Goal: Task Accomplishment & Management: Complete application form

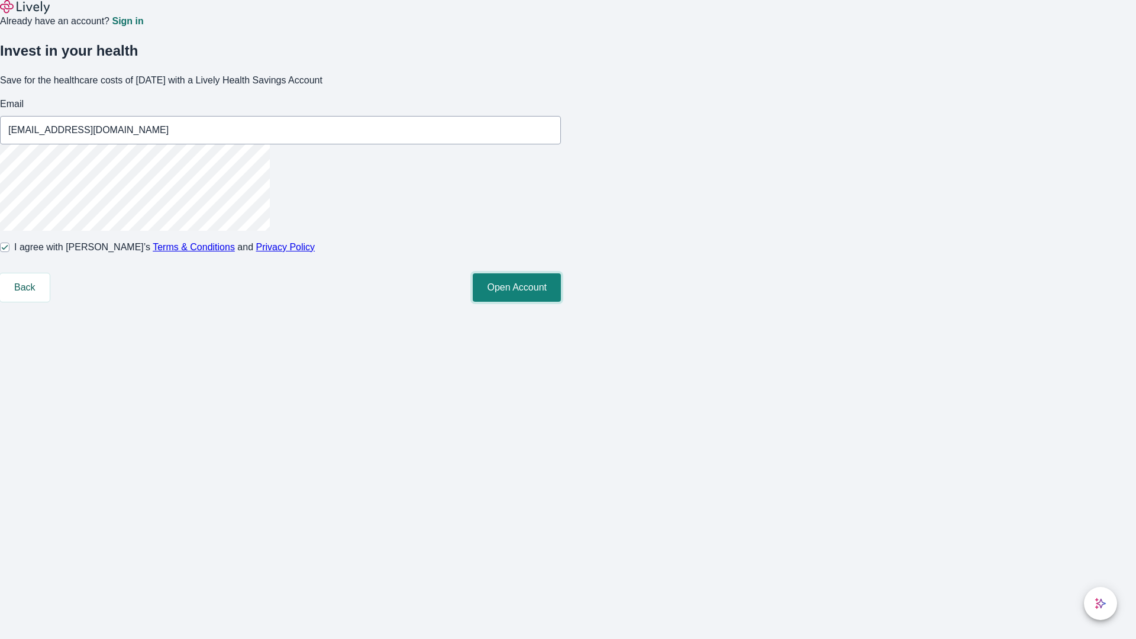
click at [561, 302] on button "Open Account" at bounding box center [517, 287] width 88 height 28
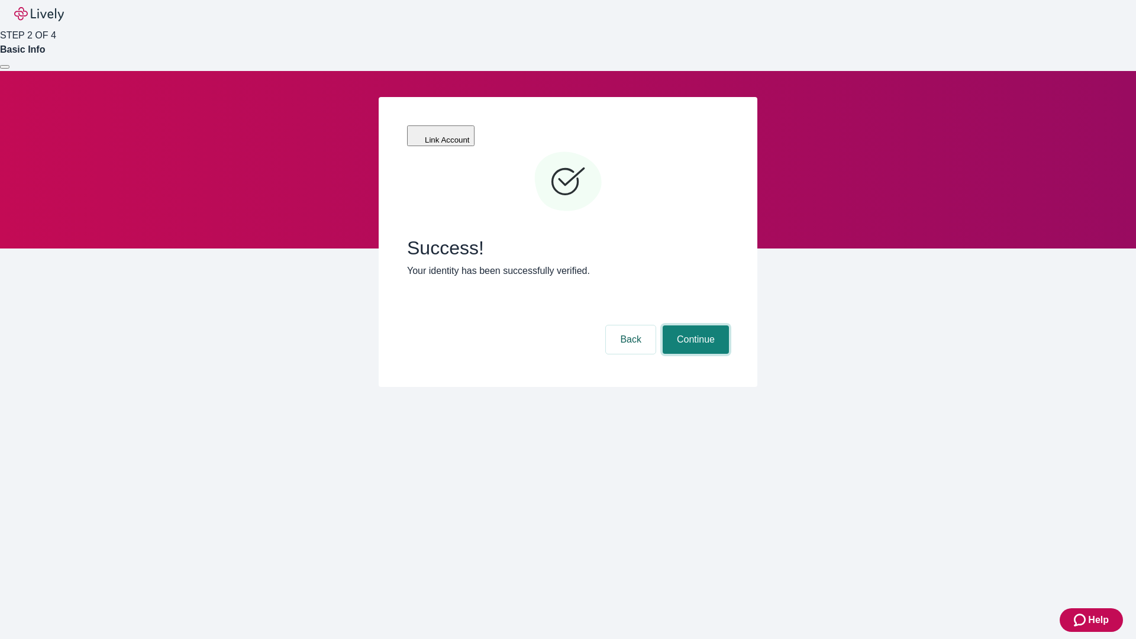
click at [694, 325] on button "Continue" at bounding box center [696, 339] width 66 height 28
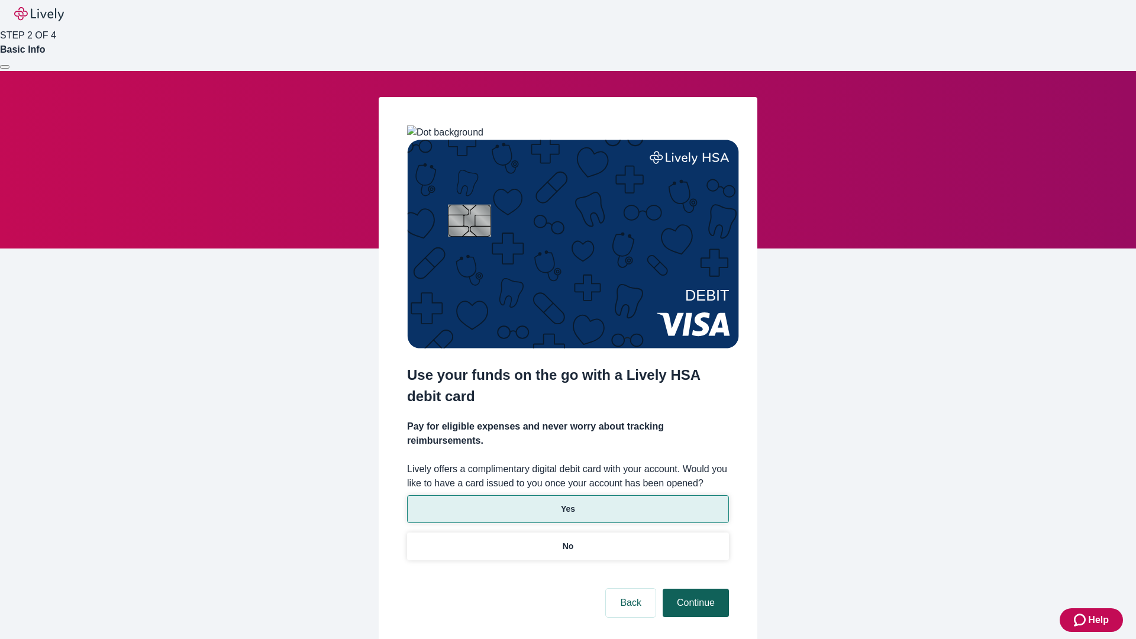
click at [567, 503] on p "Yes" at bounding box center [568, 509] width 14 height 12
click at [694, 589] on button "Continue" at bounding box center [696, 603] width 66 height 28
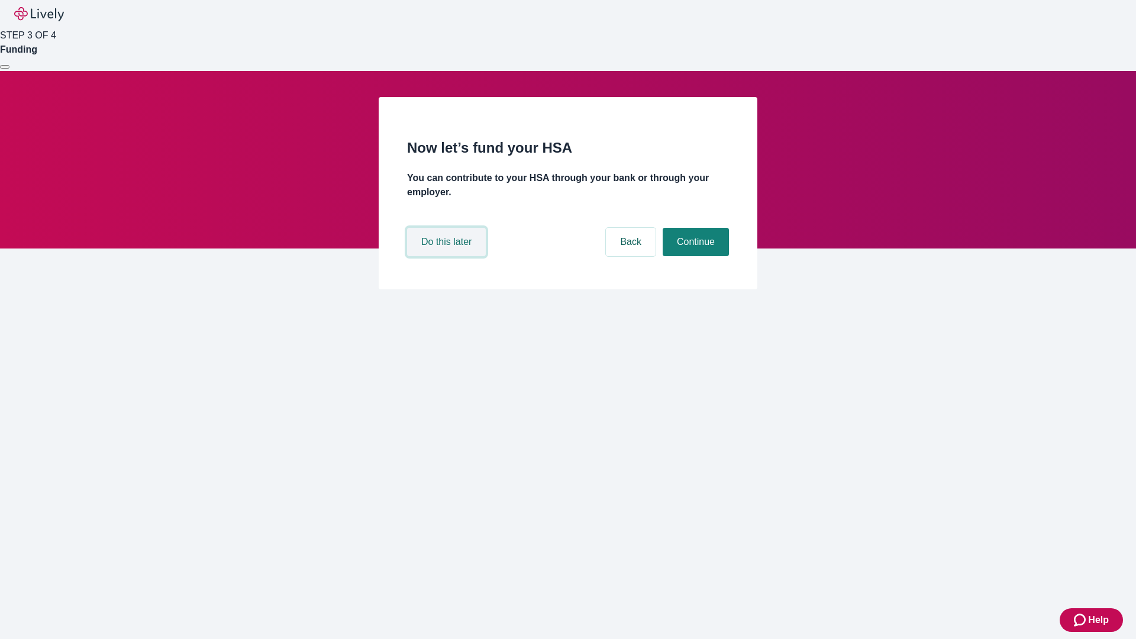
click at [448, 256] on button "Do this later" at bounding box center [446, 242] width 79 height 28
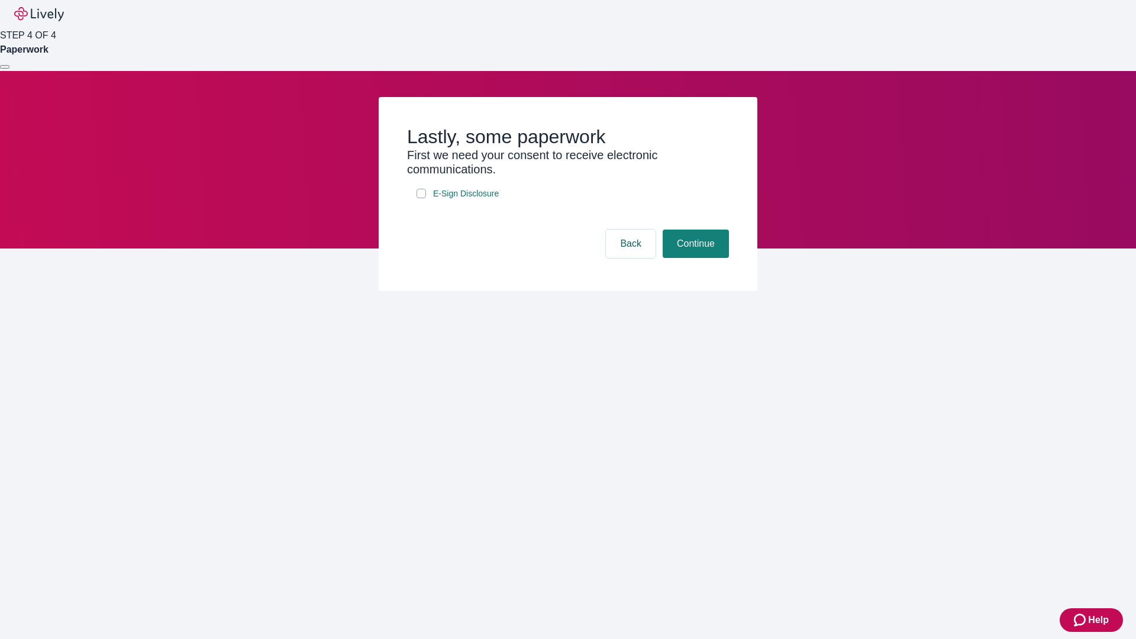
click at [421, 198] on input "E-Sign Disclosure" at bounding box center [421, 193] width 9 height 9
checkbox input "true"
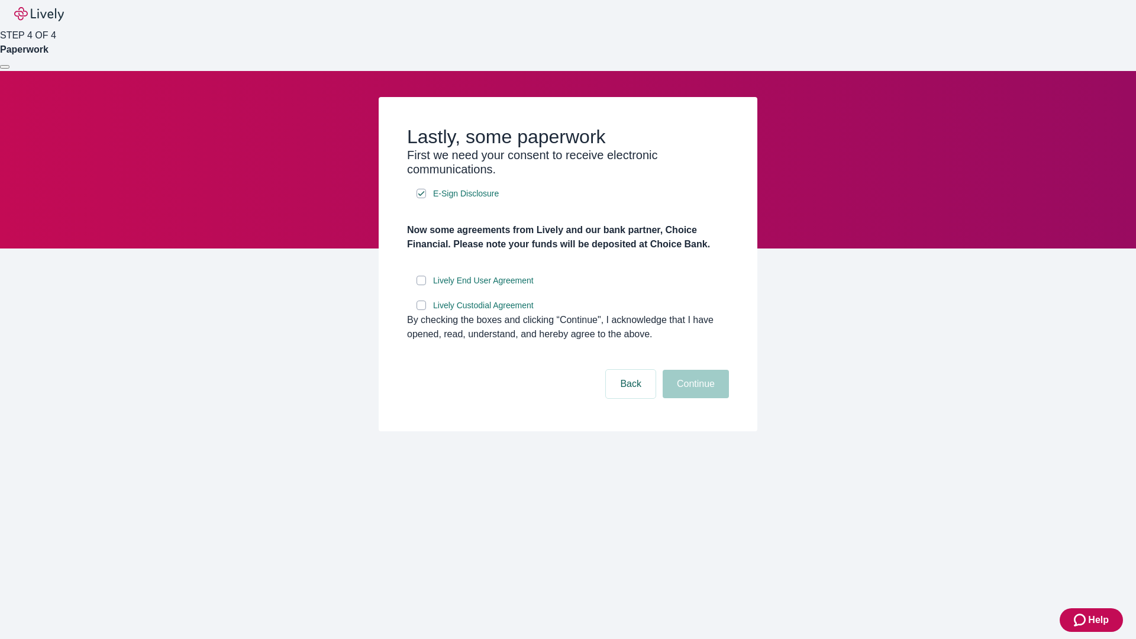
click at [421, 285] on input "Lively End User Agreement" at bounding box center [421, 280] width 9 height 9
checkbox input "true"
click at [421, 310] on input "Lively Custodial Agreement" at bounding box center [421, 305] width 9 height 9
checkbox input "true"
click at [694, 398] on button "Continue" at bounding box center [696, 384] width 66 height 28
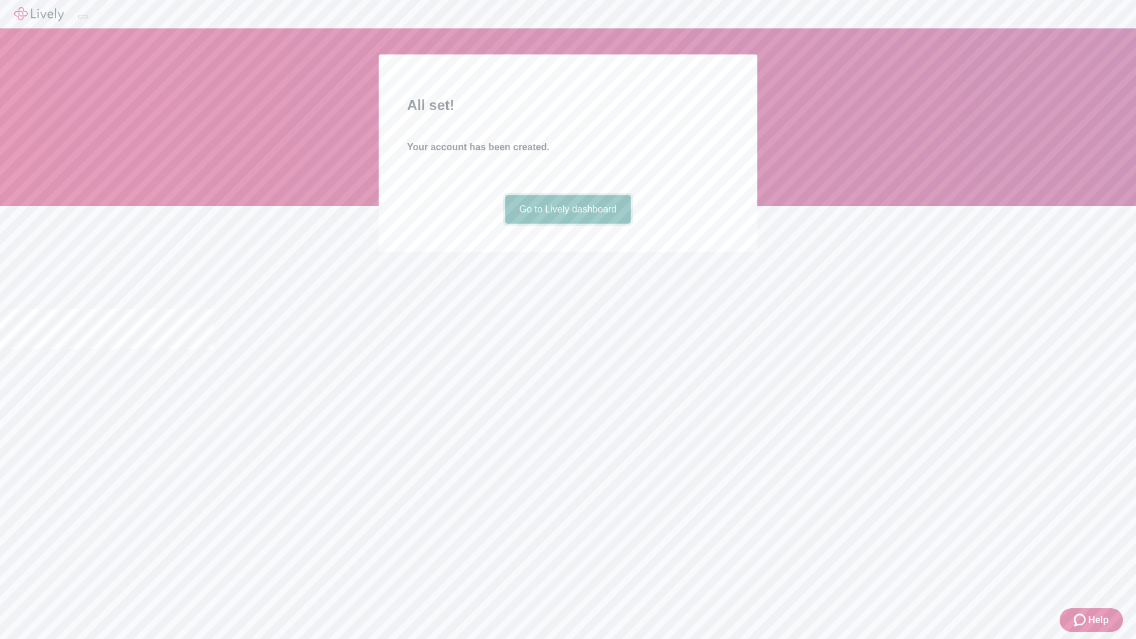
click at [567, 224] on link "Go to Lively dashboard" at bounding box center [568, 209] width 126 height 28
